Goal: Navigation & Orientation: Find specific page/section

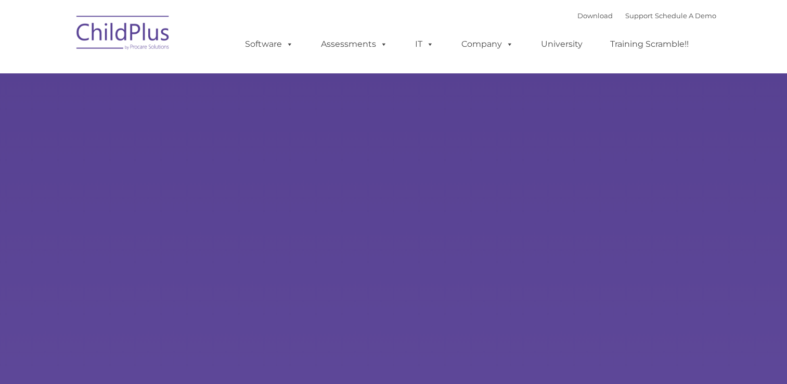
type input ""
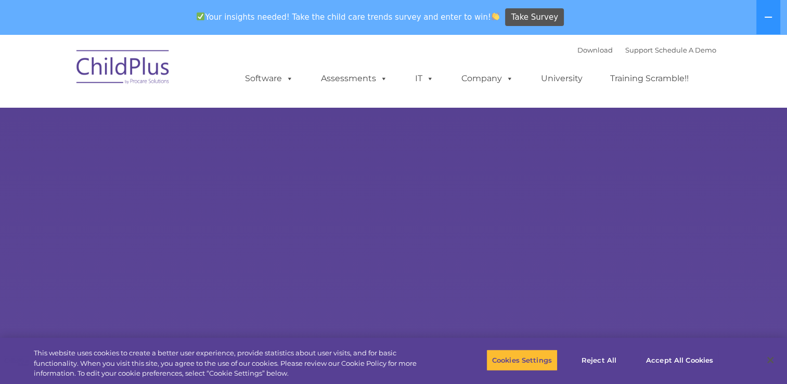
select select "MEDIUM"
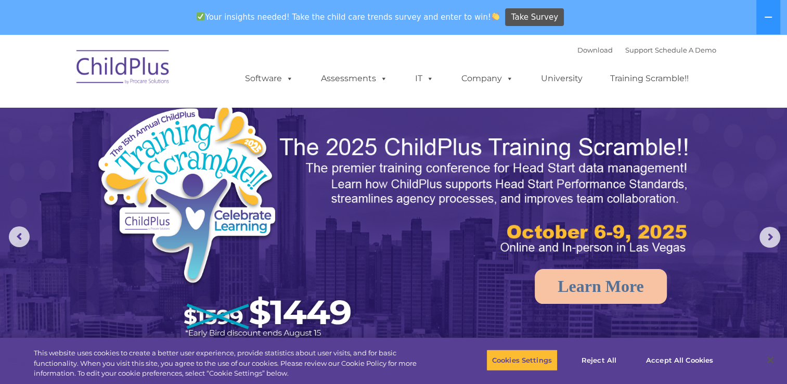
click at [150, 79] on img at bounding box center [123, 69] width 104 height 52
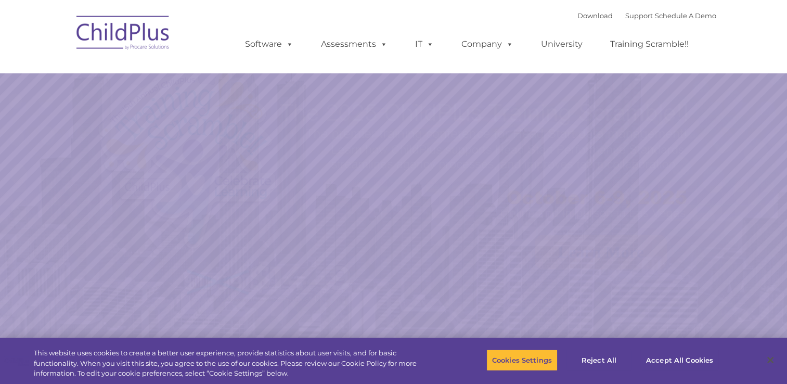
select select "MEDIUM"
